Goal: Navigation & Orientation: Understand site structure

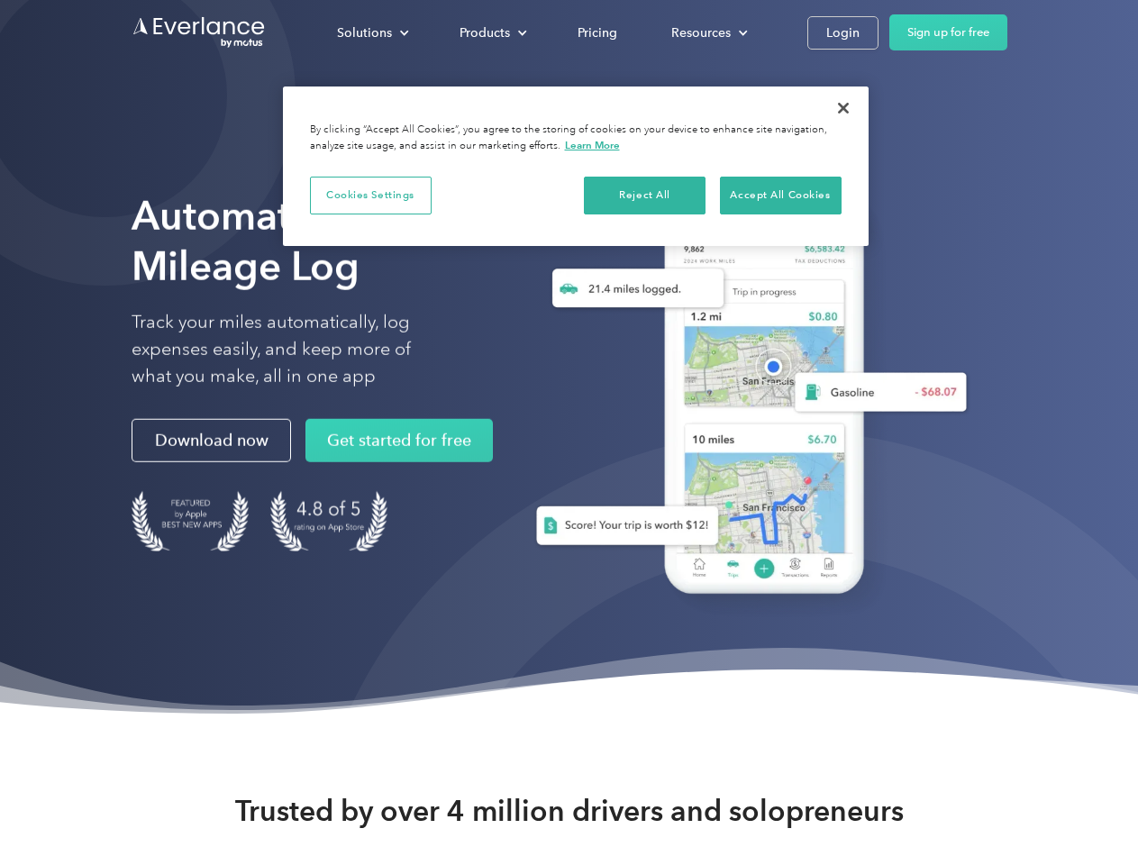
click at [372, 32] on div "Solutions" at bounding box center [364, 33] width 55 height 23
click at [491, 32] on div "Products" at bounding box center [485, 33] width 50 height 23
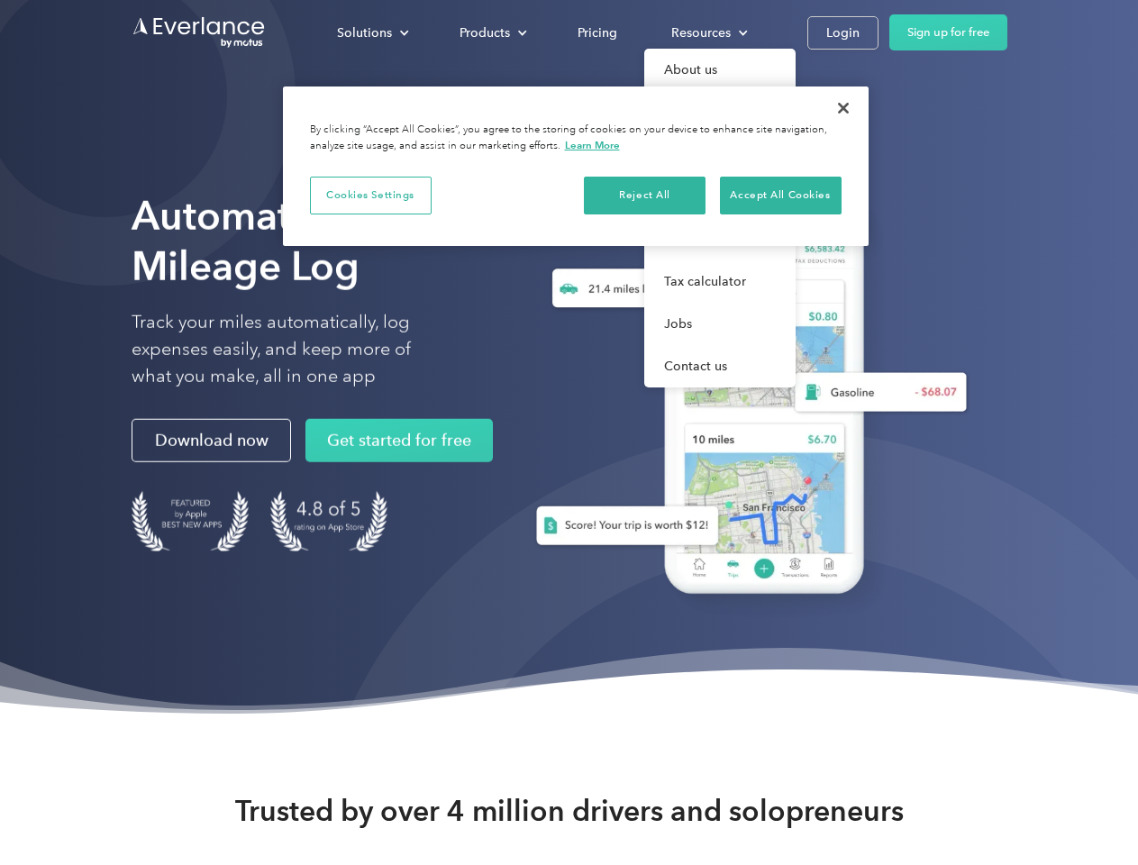
click at [708, 32] on div "Resources" at bounding box center [700, 33] width 59 height 23
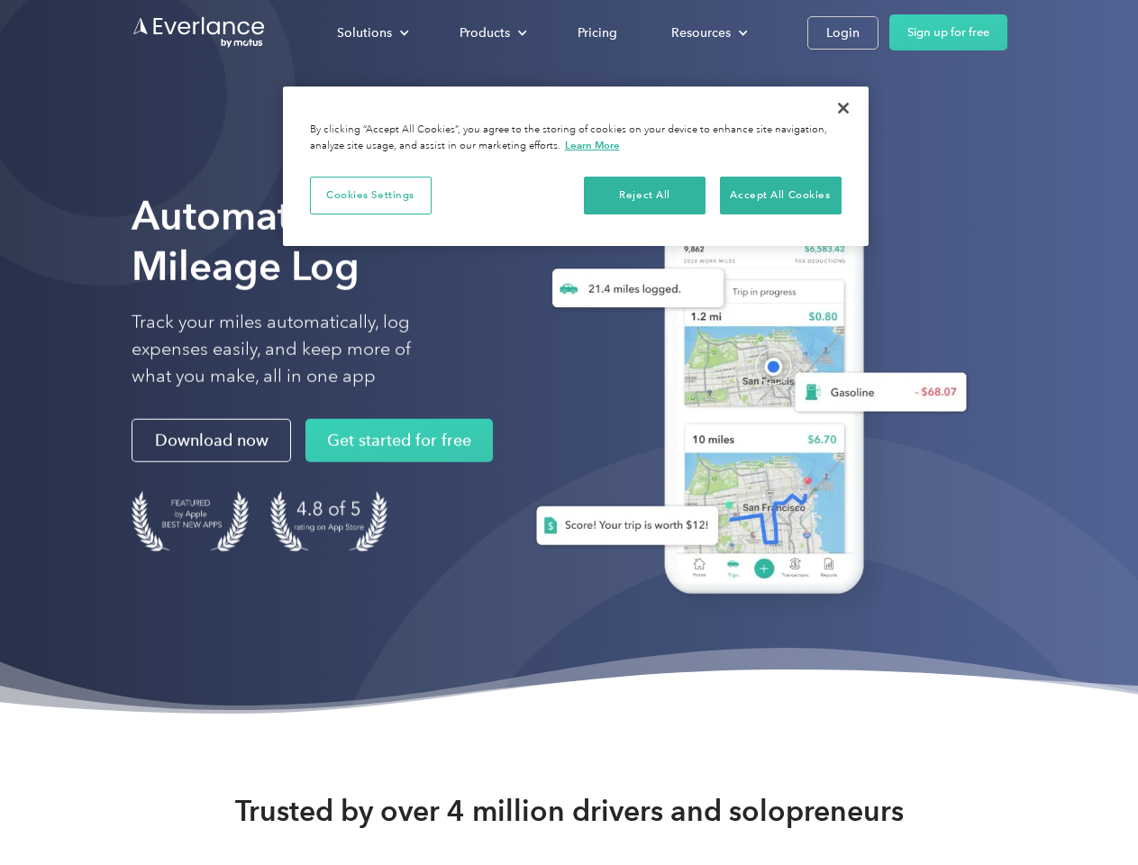
click at [370, 195] on button "Cookies Settings" at bounding box center [371, 196] width 122 height 38
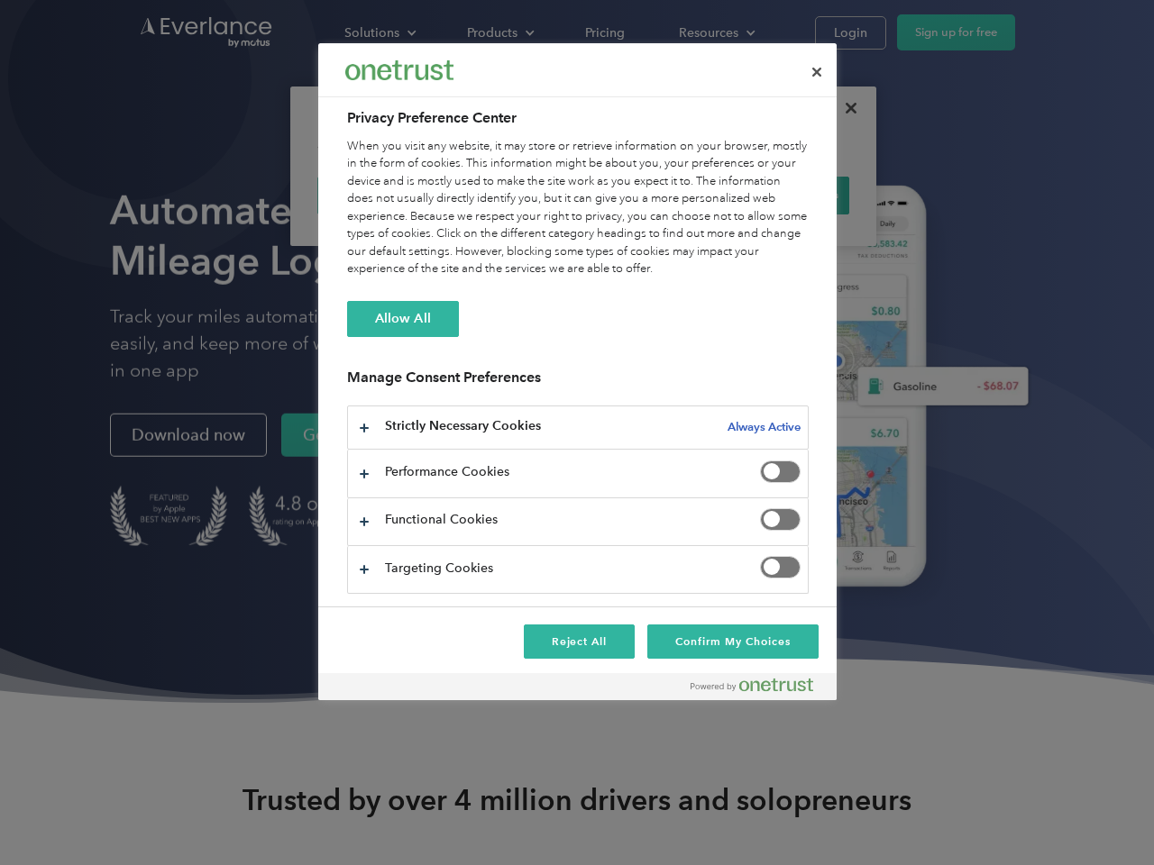
click at [645, 195] on div "When you visit any website, it may store or retrieve information on your browse…" at bounding box center [577, 208] width 461 height 141
click at [781, 195] on div "When you visit any website, it may store or retrieve information on your browse…" at bounding box center [577, 208] width 461 height 141
click at [844, 108] on div at bounding box center [577, 432] width 1154 height 865
